Goal: Navigation & Orientation: Find specific page/section

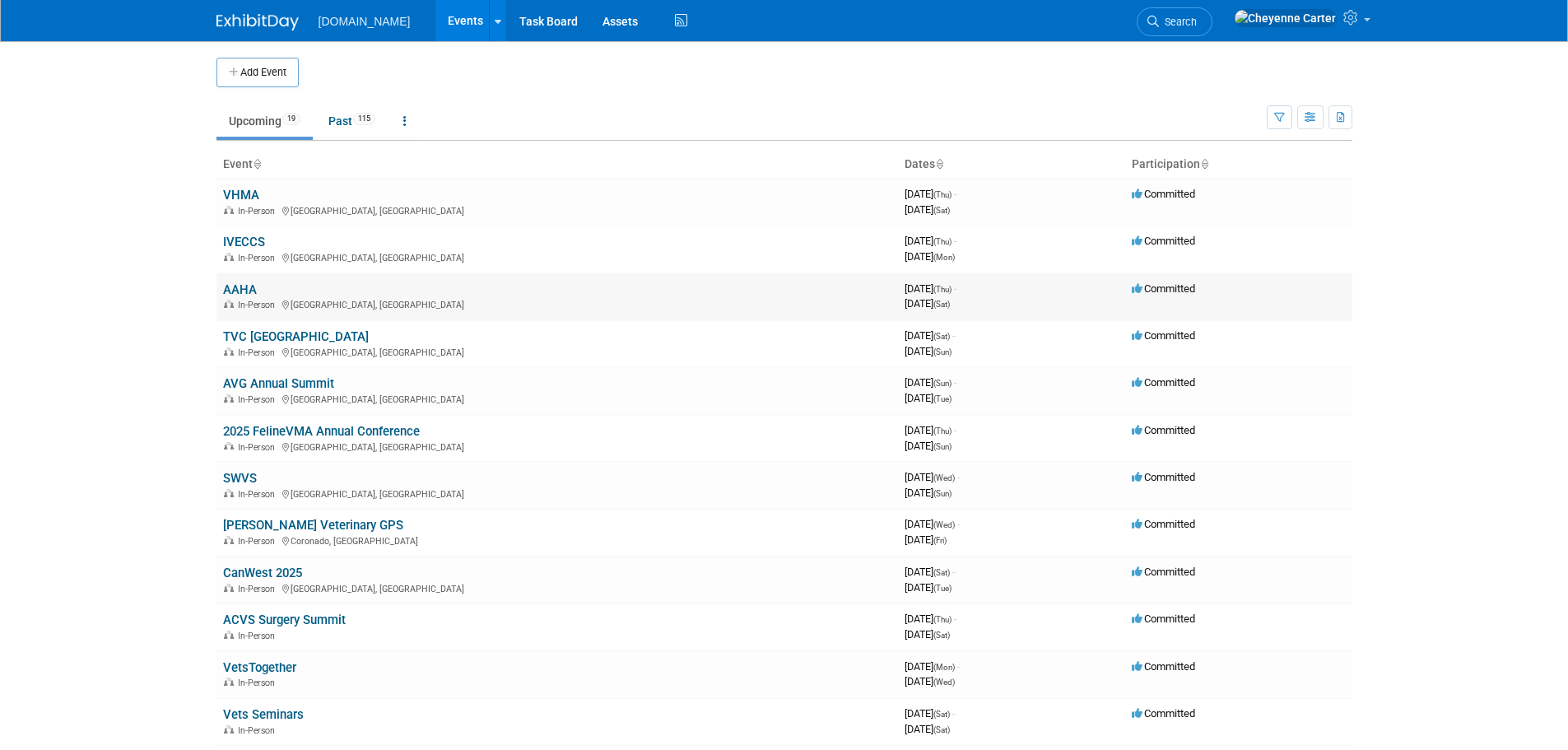
click at [245, 293] on link "AAHA" at bounding box center [239, 289] width 34 height 14
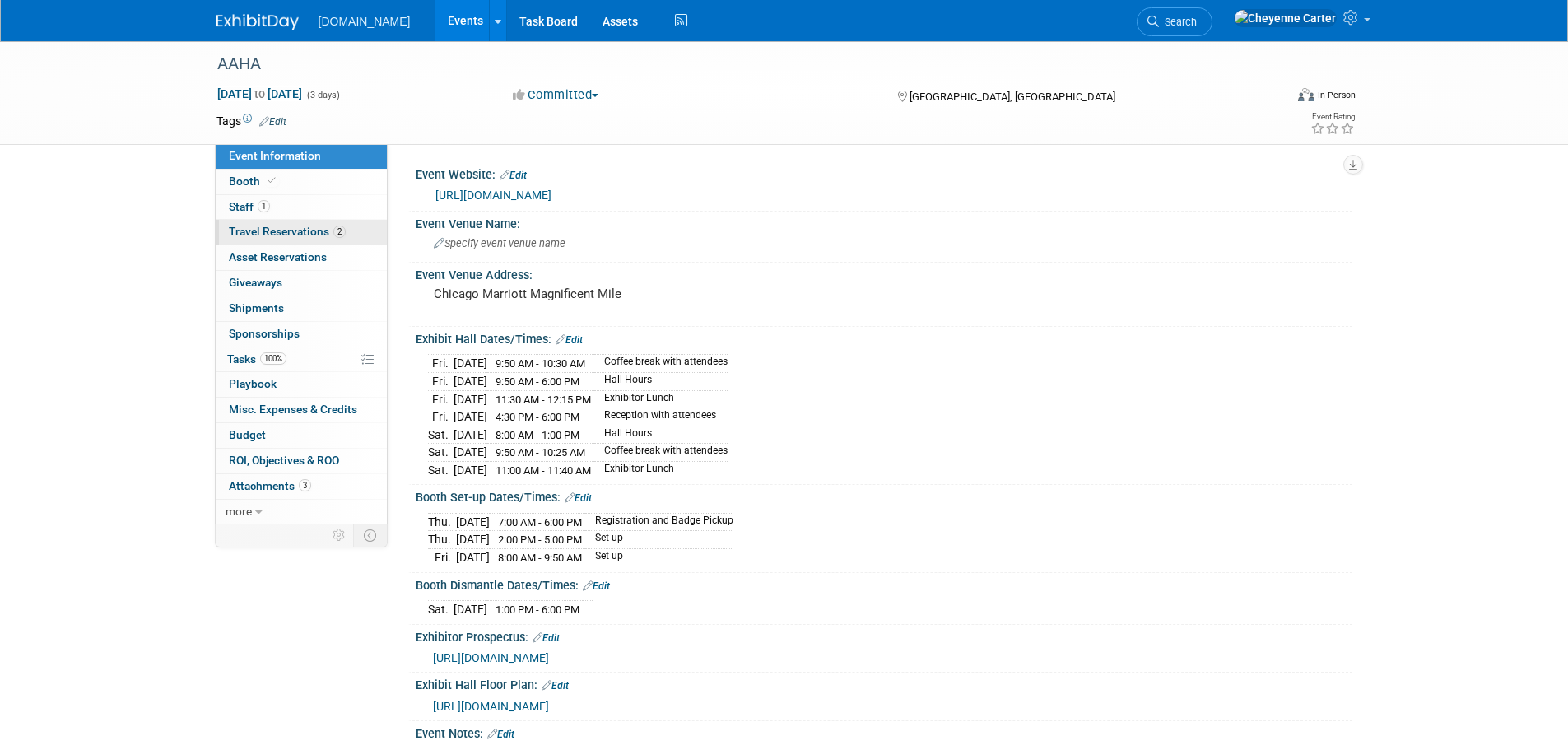
click at [305, 225] on span "Travel Reservations 2" at bounding box center [287, 232] width 117 height 13
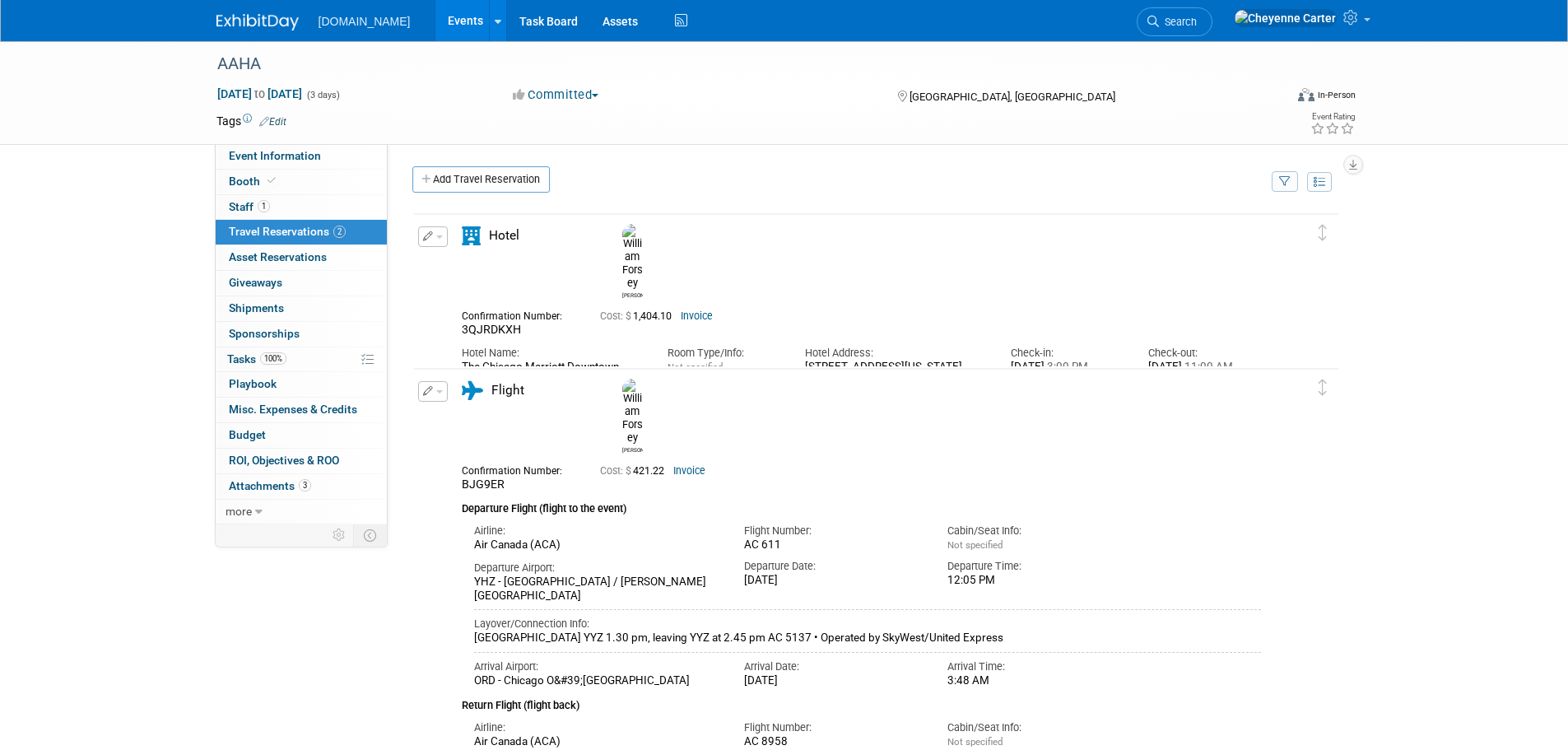
click at [694, 311] on link "Invoice" at bounding box center [696, 316] width 32 height 12
click at [249, 204] on span "Staff 1" at bounding box center [249, 207] width 41 height 13
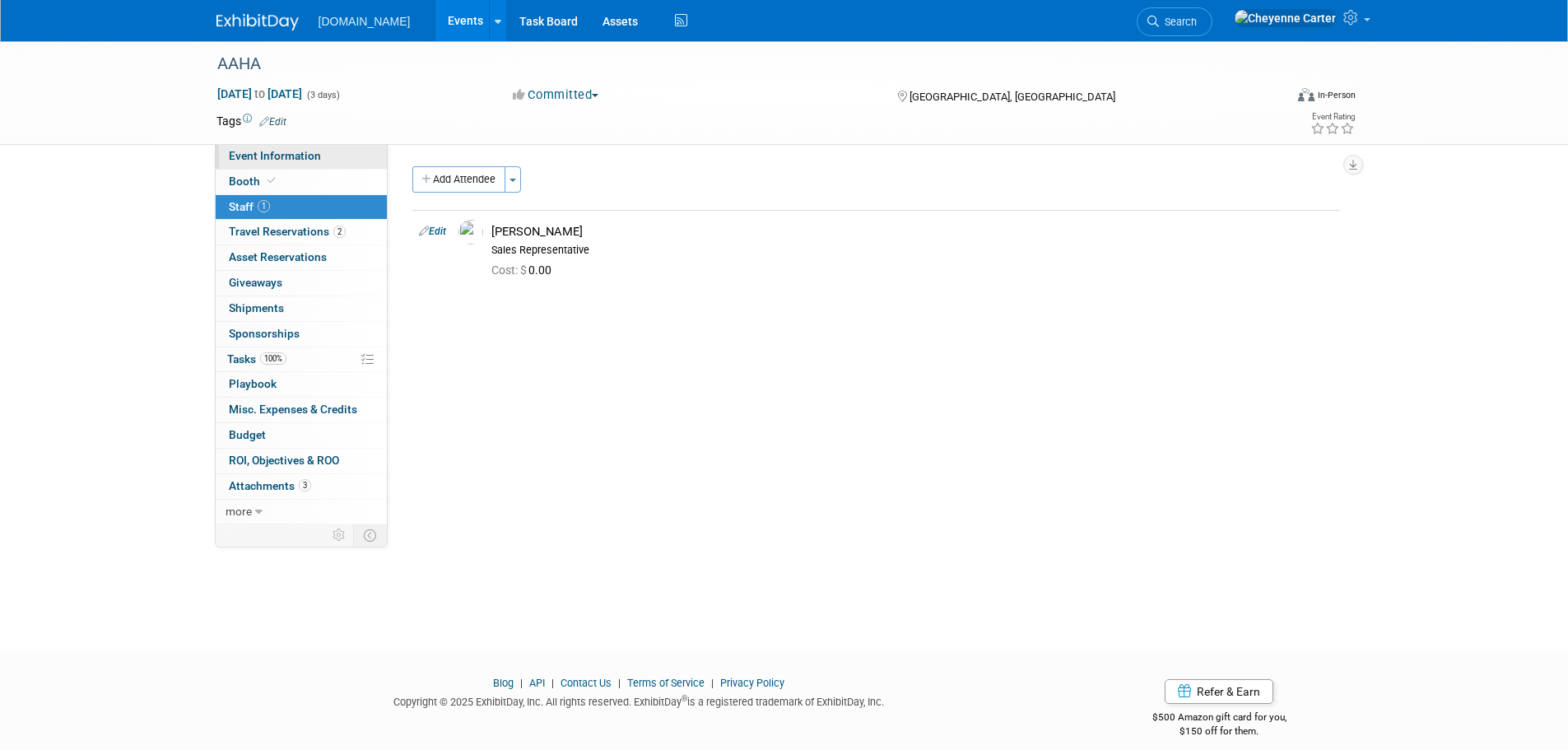
click at [284, 162] on span "Event Information" at bounding box center [275, 156] width 92 height 13
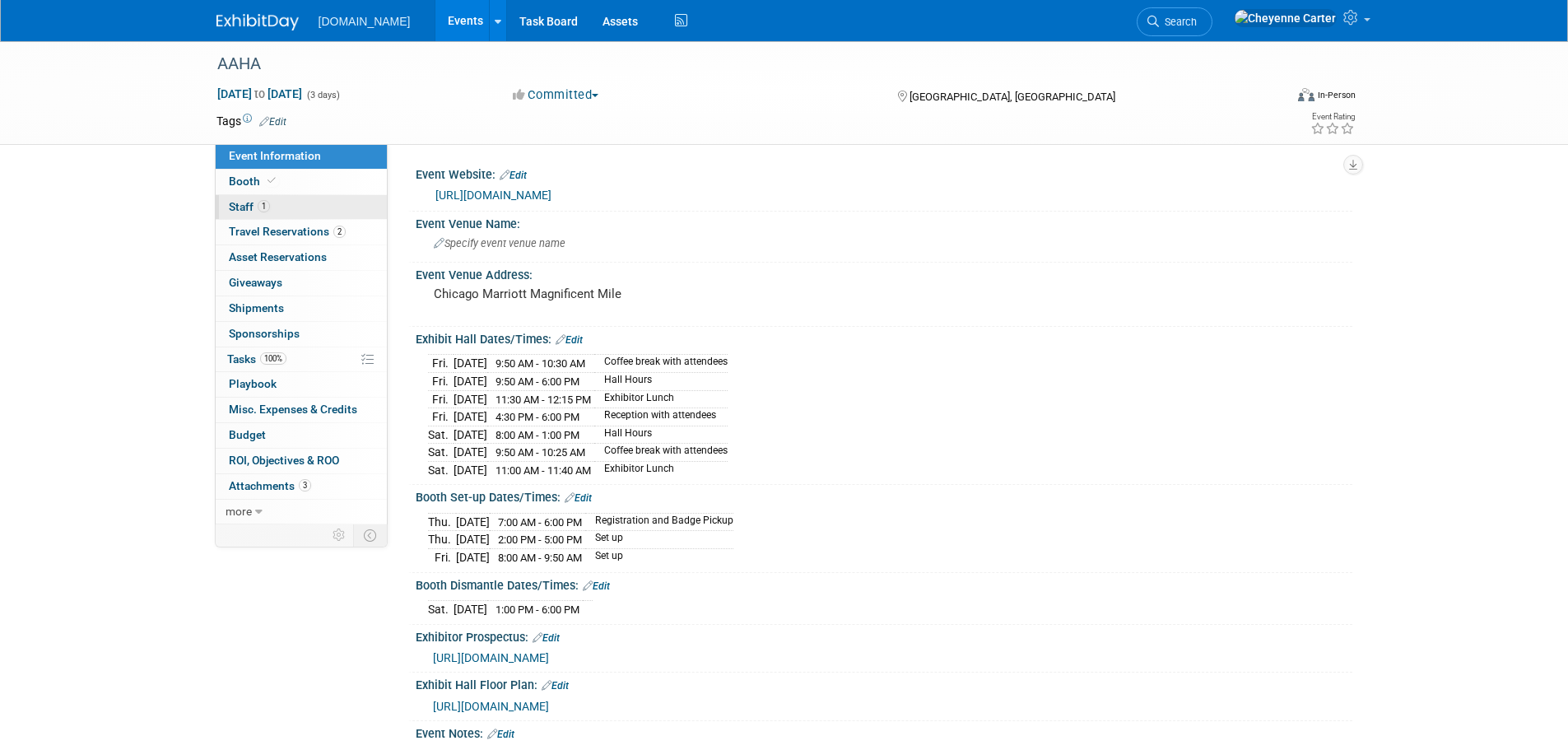
click at [260, 214] on link "1 Staff 1" at bounding box center [301, 208] width 171 height 25
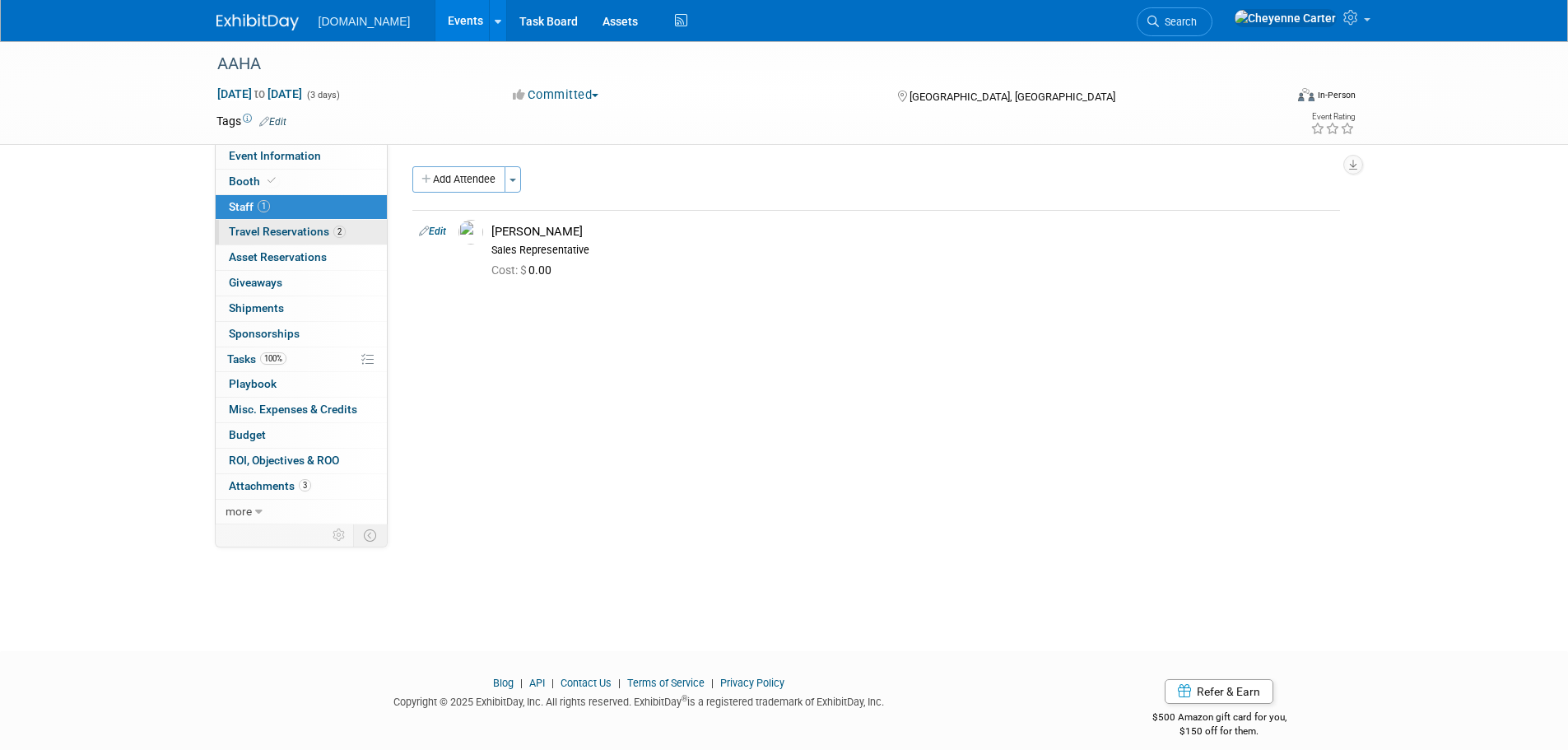
click at [270, 232] on span "Travel Reservations 2" at bounding box center [287, 232] width 117 height 13
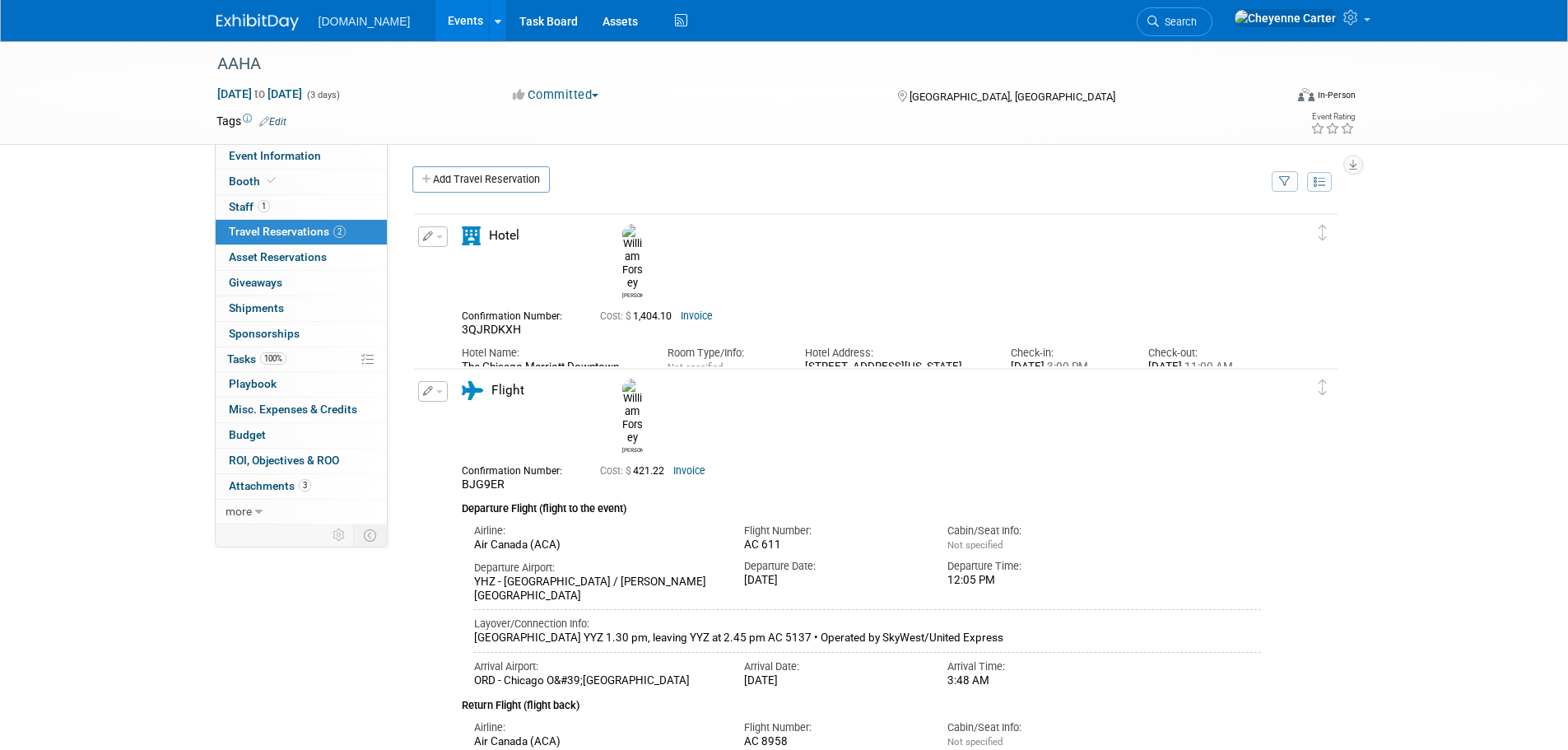
click at [706, 311] on link "Invoice" at bounding box center [696, 316] width 32 height 12
click at [281, 9] on link at bounding box center [267, 14] width 102 height 13
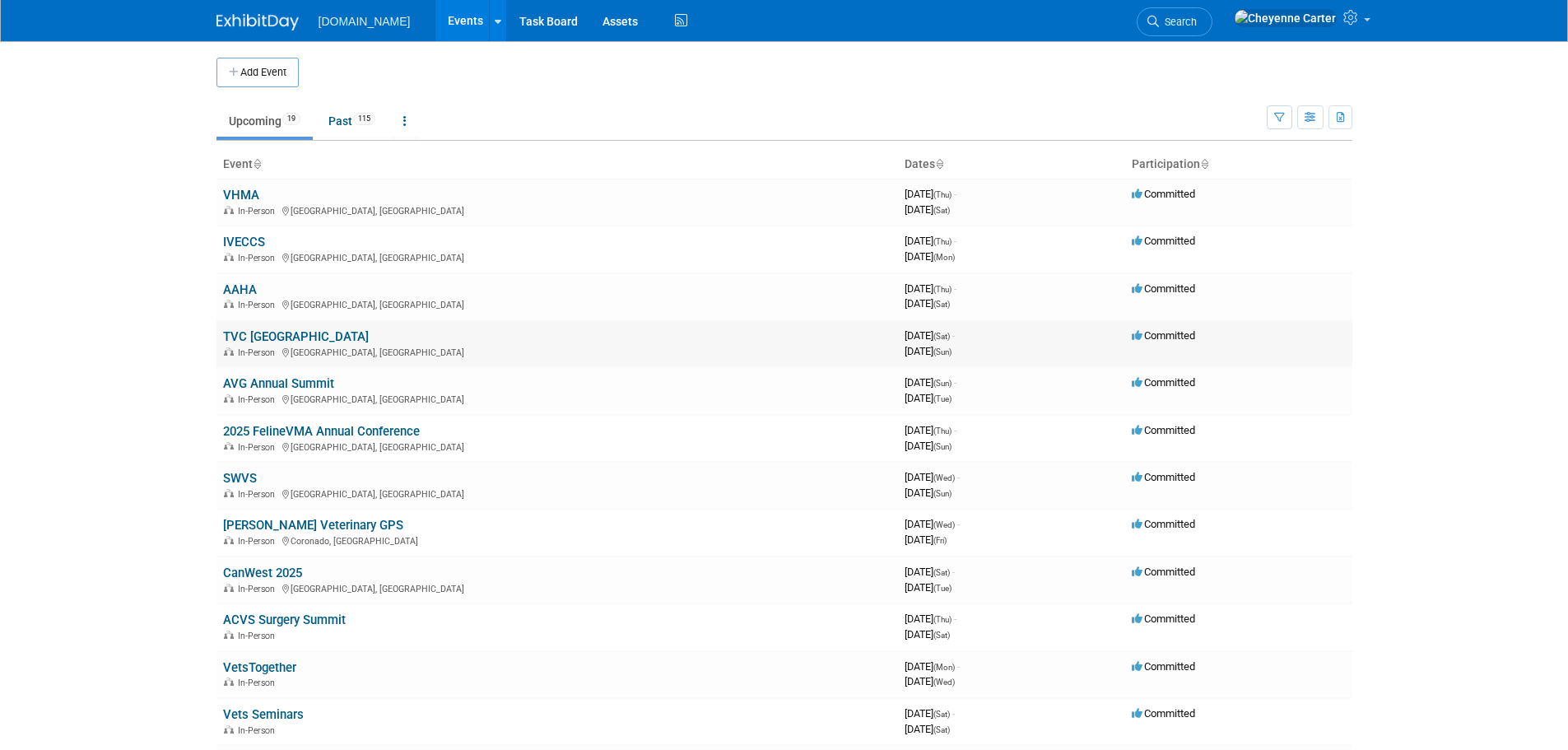
click at [265, 338] on link "TVC [GEOGRAPHIC_DATA]" at bounding box center [295, 336] width 145 height 14
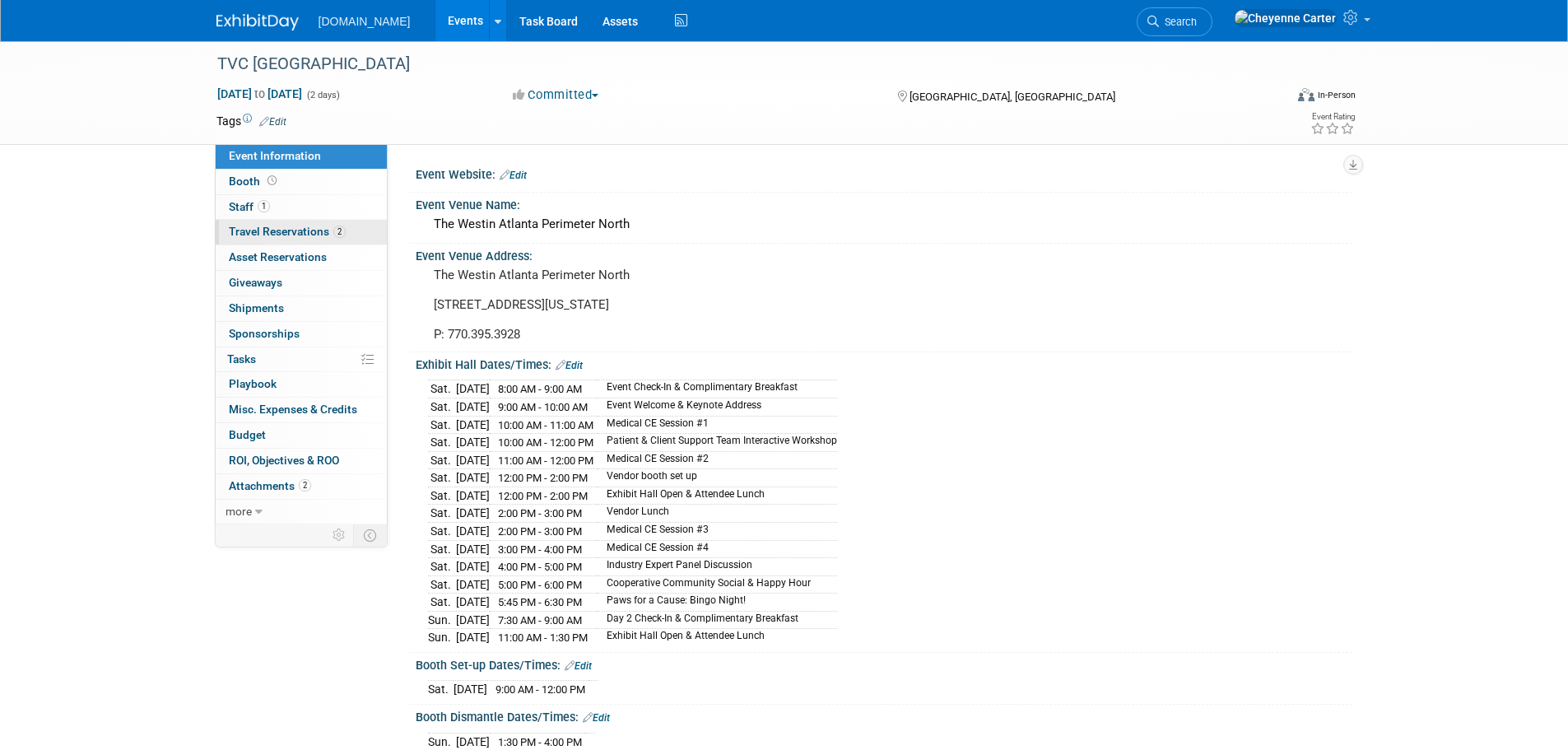
click at [262, 230] on span "Travel Reservations 2" at bounding box center [287, 232] width 117 height 13
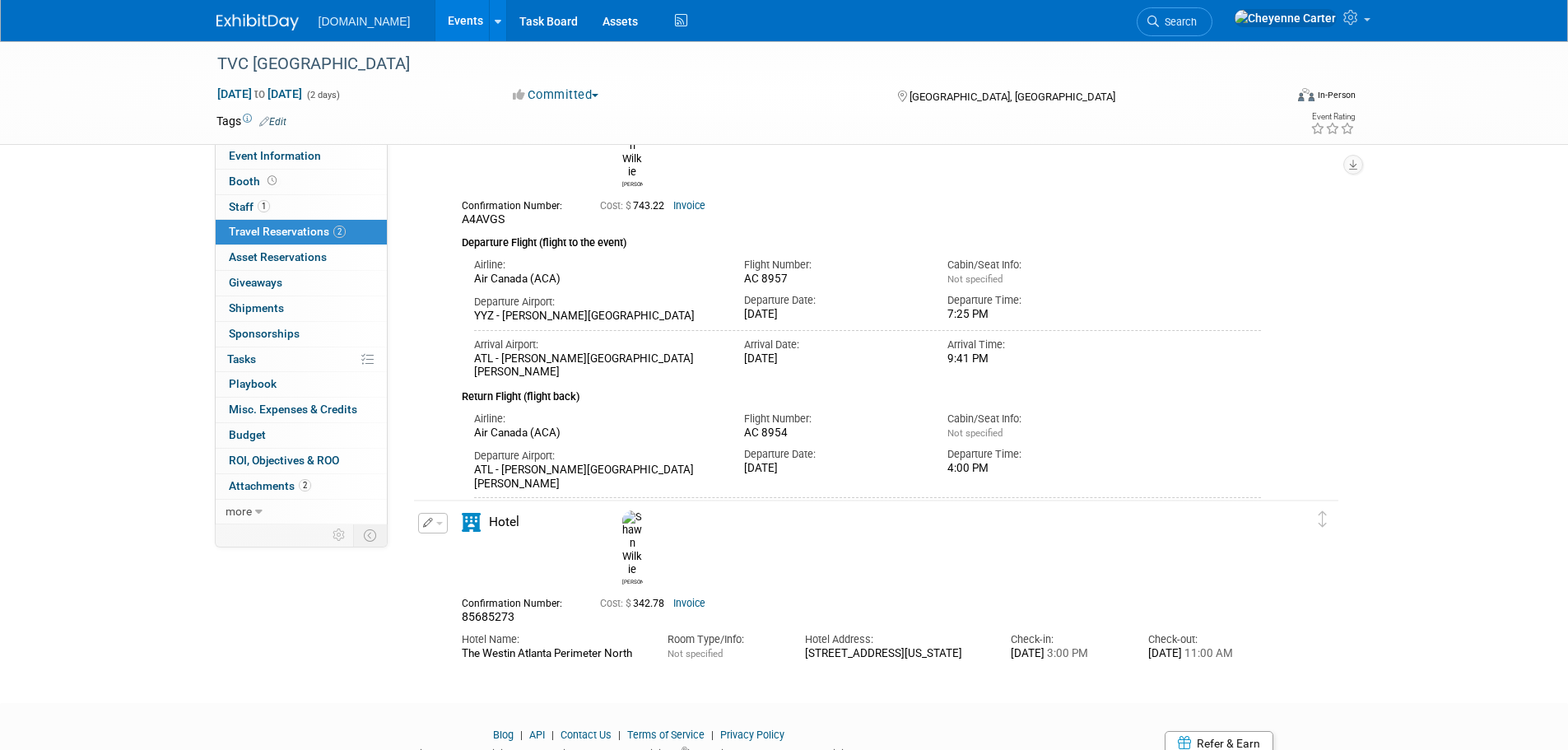
scroll to position [83, 0]
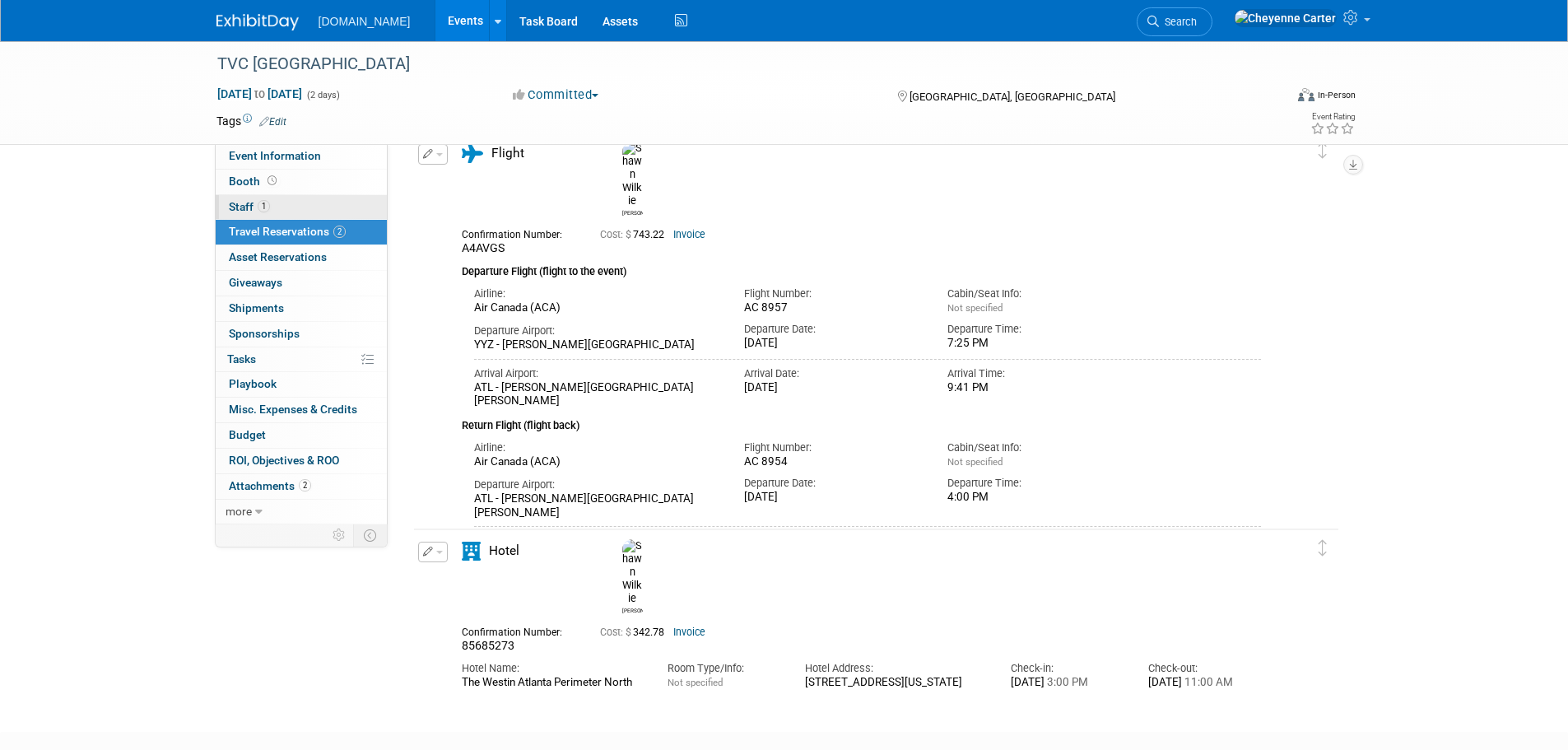
click at [273, 211] on link "1 Staff 1" at bounding box center [301, 208] width 171 height 25
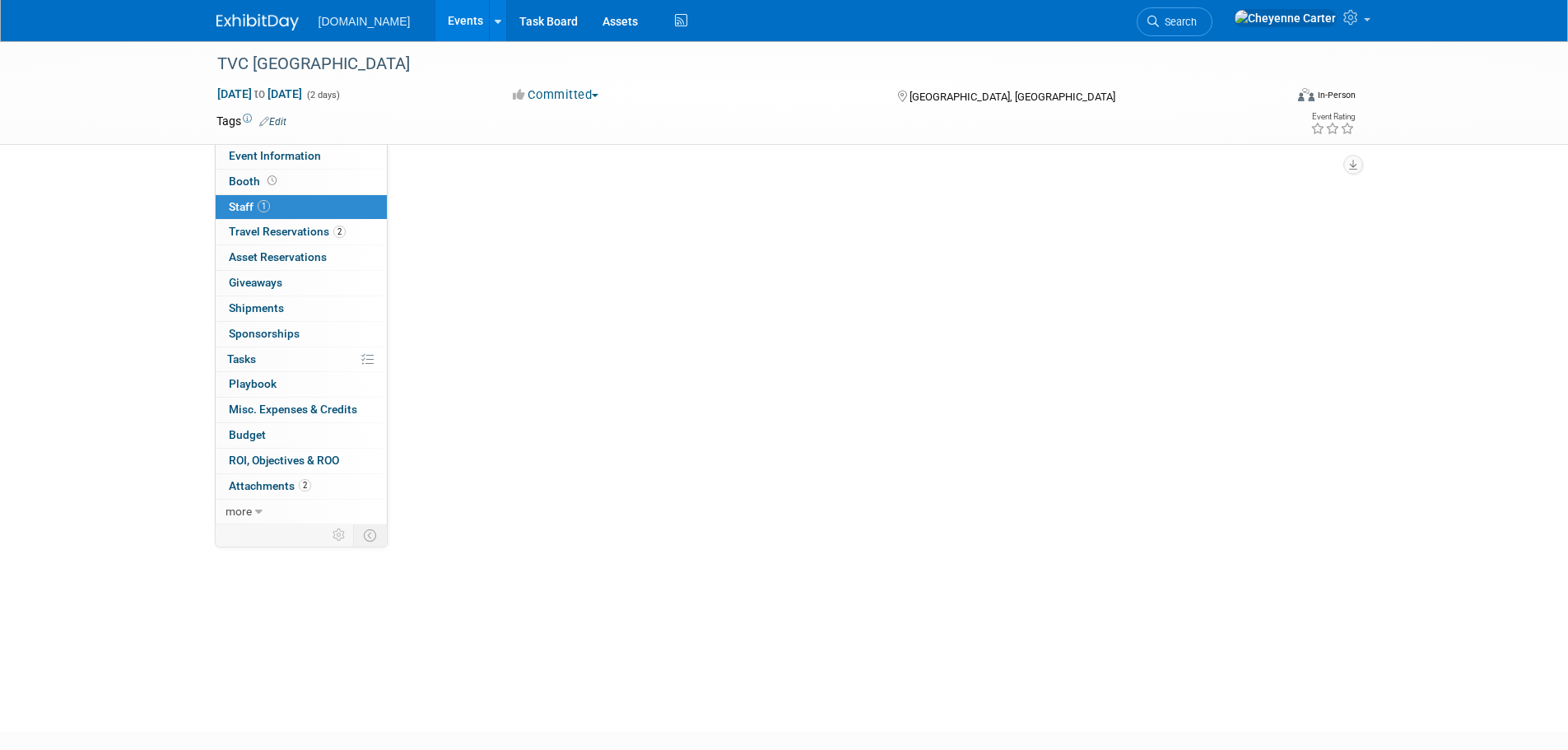
scroll to position [0, 0]
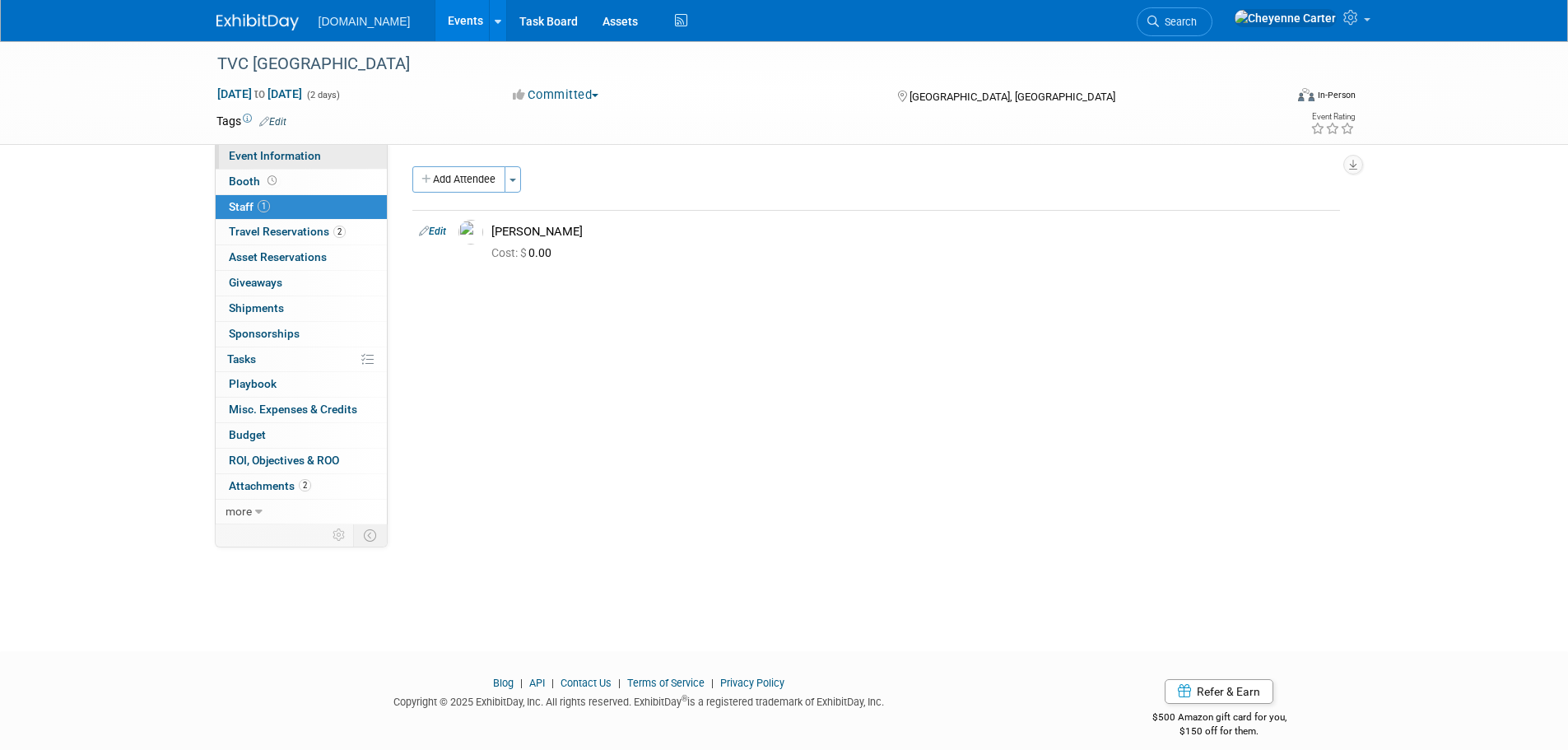
click at [291, 151] on span "Event Information" at bounding box center [275, 156] width 92 height 13
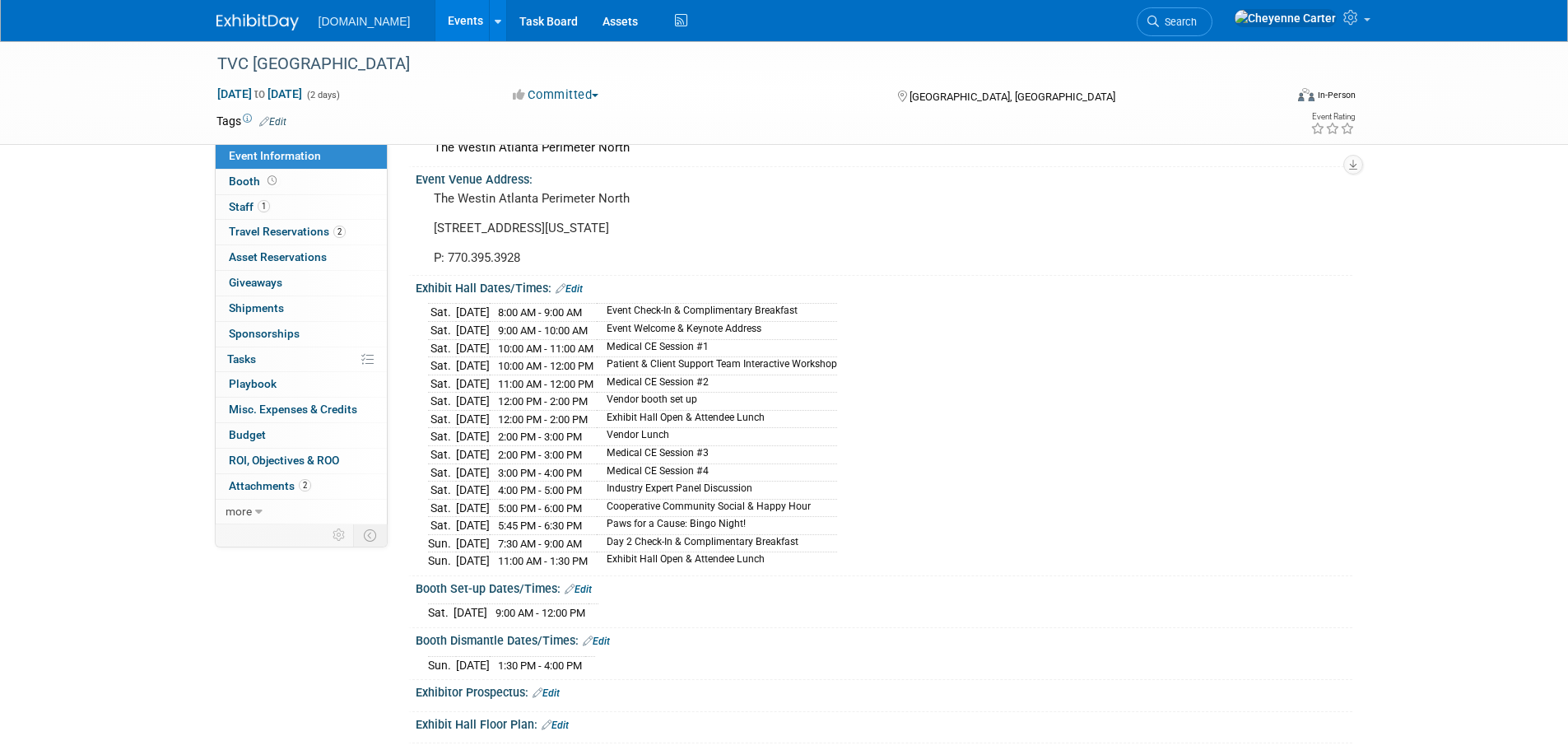
scroll to position [287, 0]
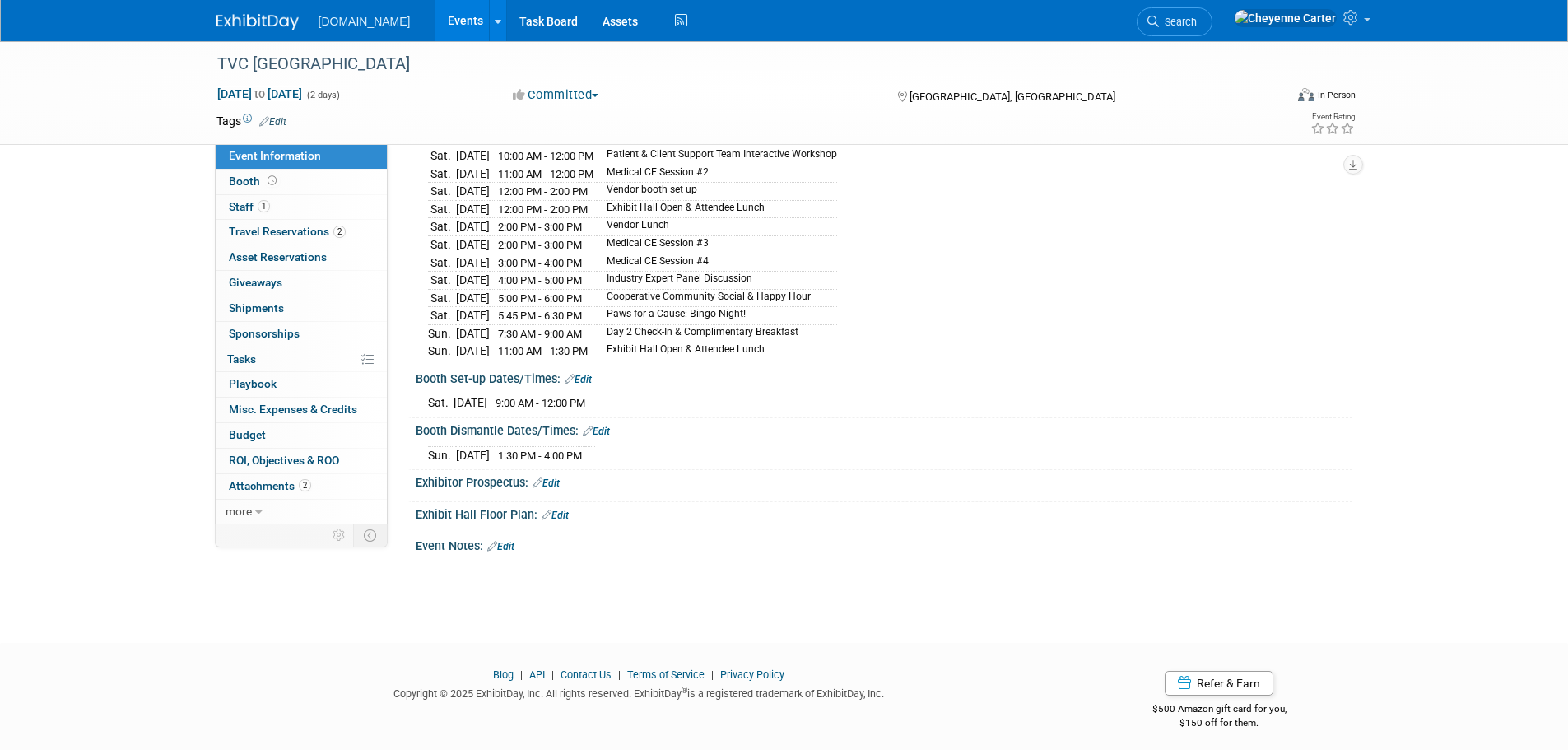
click at [252, 15] on img at bounding box center [258, 22] width 83 height 16
